Goal: Information Seeking & Learning: Learn about a topic

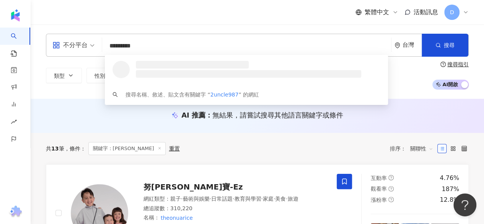
type input "*********"
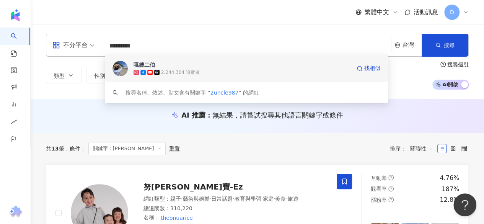
click at [213, 64] on span "嘎嫂二伯" at bounding box center [242, 65] width 217 height 8
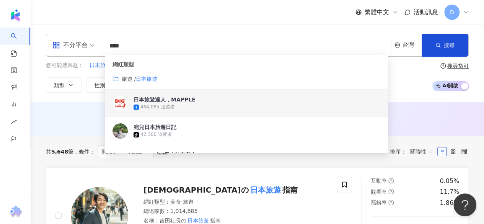
type input "****"
click at [49, 166] on div "共 5,648 筆 條件 ： 關鍵字：日本旅遊 重置 排序： 關聯性" at bounding box center [257, 151] width 423 height 31
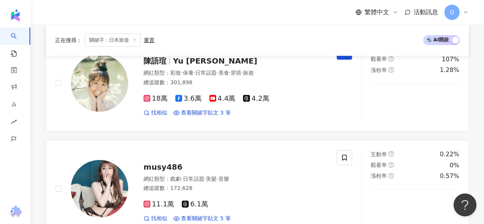
scroll to position [1110, 0]
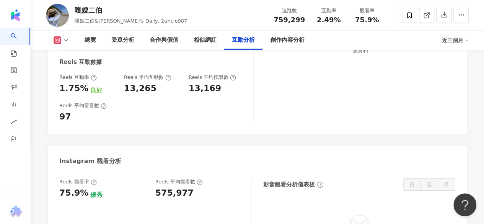
scroll to position [1685, 0]
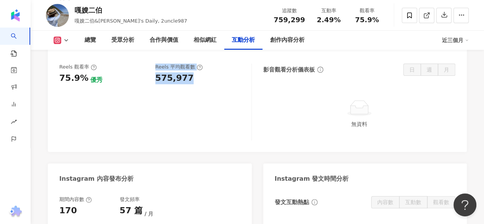
drag, startPoint x: 151, startPoint y: 69, endPoint x: 190, endPoint y: 70, distance: 39.1
click at [190, 70] on div "Reels 觀看率 75.9% 優秀 Reels 平均觀看數 575,977" at bounding box center [151, 74] width 185 height 21
click at [190, 72] on div "575,977" at bounding box center [199, 78] width 88 height 12
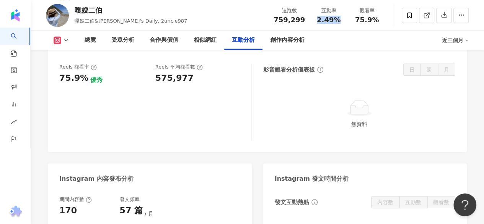
drag, startPoint x: 316, startPoint y: 20, endPoint x: 293, endPoint y: 6, distance: 26.8
click at [331, 20] on div "2.49%" at bounding box center [328, 20] width 29 height 8
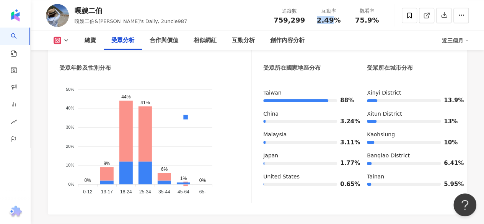
scroll to position [727, 0]
